Goal: Task Accomplishment & Management: Manage account settings

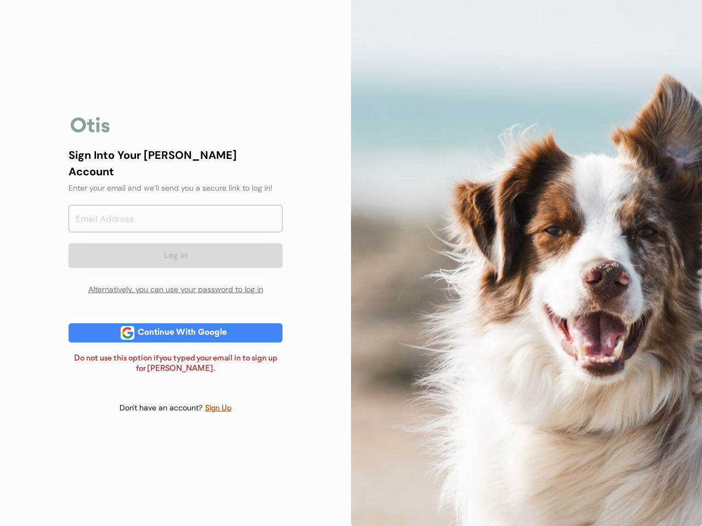
click at [351, 263] on div at bounding box center [526, 263] width 351 height 526
click at [175, 263] on div "Log In Alternatively, you can use your password to log in" at bounding box center [176, 253] width 214 height 96
click at [90, 132] on div at bounding box center [91, 125] width 44 height 22
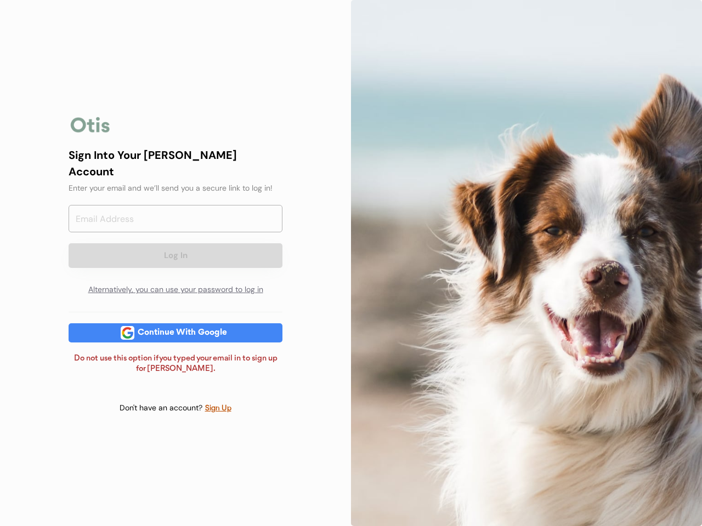
click at [175, 224] on input "email" at bounding box center [176, 218] width 214 height 27
click at [175, 170] on div "Sign Into Your [PERSON_NAME] Account" at bounding box center [176, 163] width 214 height 33
click at [175, 162] on div "Sign Into Your [PERSON_NAME] Account" at bounding box center [176, 163] width 214 height 33
click at [175, 183] on div "Enter your email and we’ll send you a secure link to log in!" at bounding box center [176, 189] width 214 height 12
click at [175, 246] on button "Log In" at bounding box center [176, 255] width 214 height 25
